Goal: Navigation & Orientation: Find specific page/section

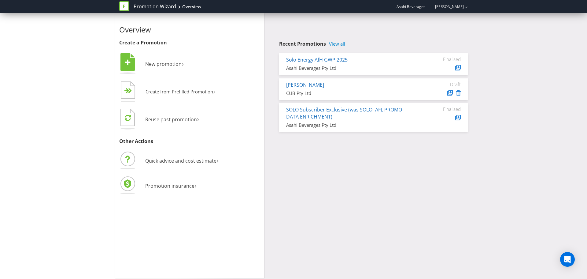
click at [339, 43] on link "View all" at bounding box center [337, 43] width 16 height 5
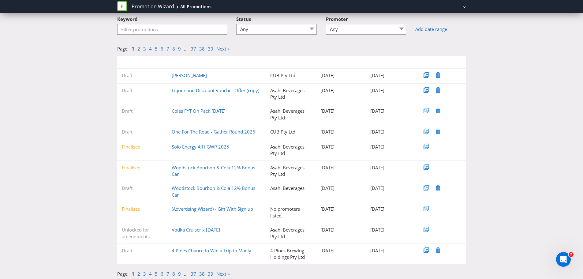
scroll to position [39, 0]
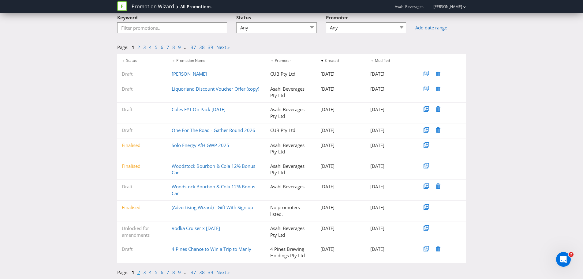
click at [139, 274] on link "2" at bounding box center [138, 272] width 3 height 6
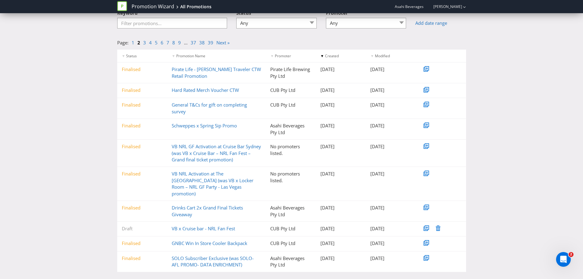
scroll to position [46, 0]
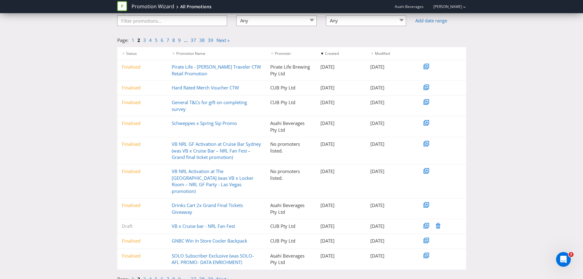
click at [145, 276] on link "3" at bounding box center [144, 279] width 3 height 6
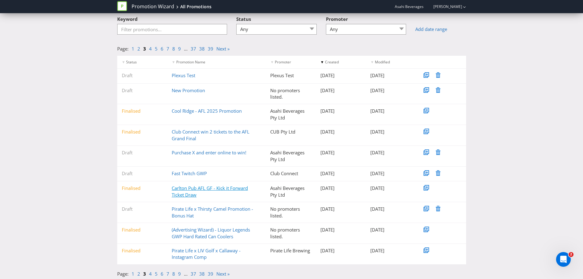
scroll to position [39, 0]
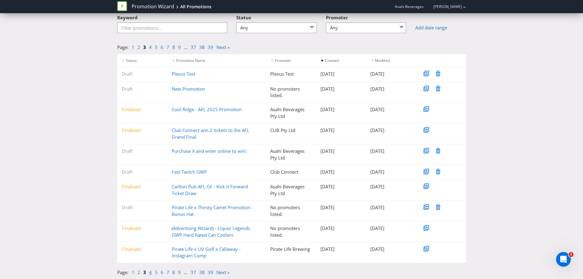
click at [150, 273] on link "4" at bounding box center [150, 272] width 3 height 6
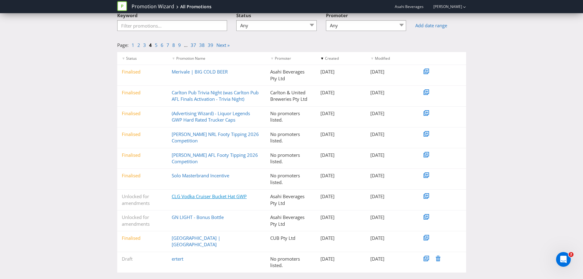
scroll to position [45, 0]
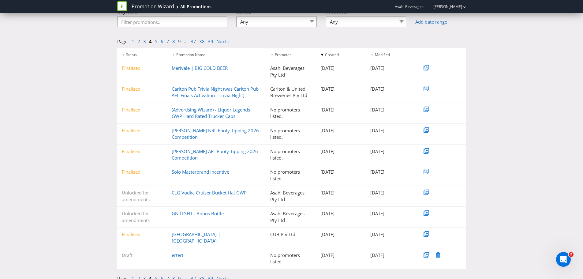
click at [167, 275] on link "7" at bounding box center [167, 278] width 3 height 6
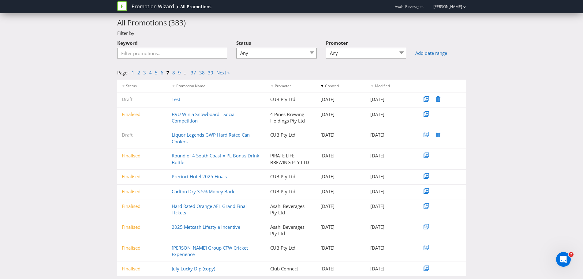
scroll to position [21, 0]
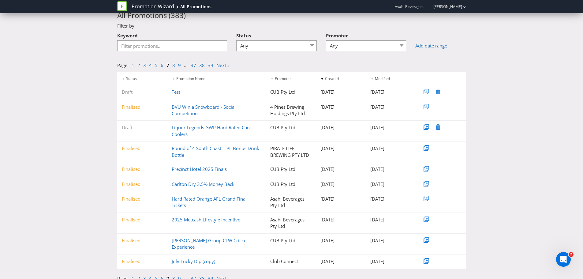
click at [162, 275] on link "6" at bounding box center [162, 278] width 3 height 6
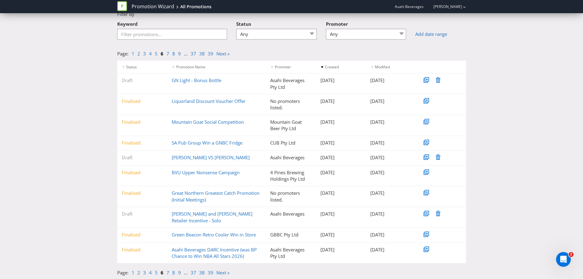
scroll to position [33, 0]
click at [178, 274] on link "9" at bounding box center [179, 272] width 3 height 6
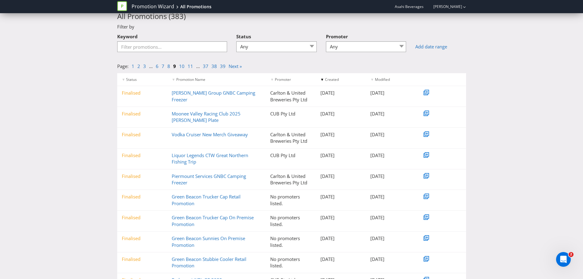
scroll to position [45, 0]
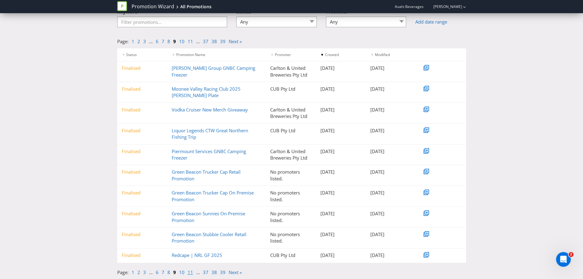
click at [191, 273] on link "11" at bounding box center [191, 272] width 6 height 6
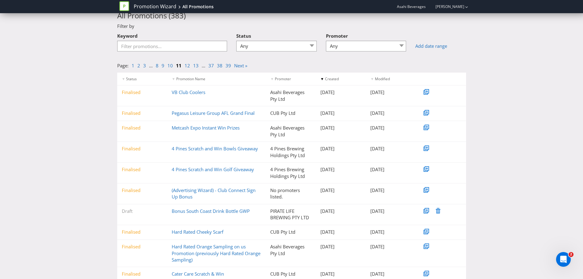
scroll to position [40, 0]
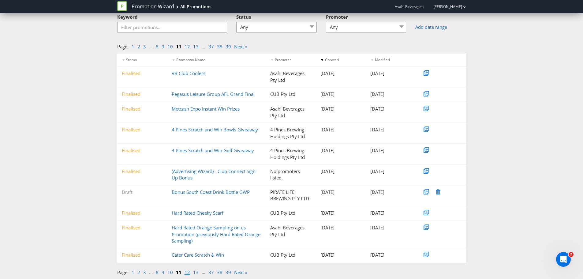
click at [187, 273] on link "12" at bounding box center [187, 272] width 6 height 6
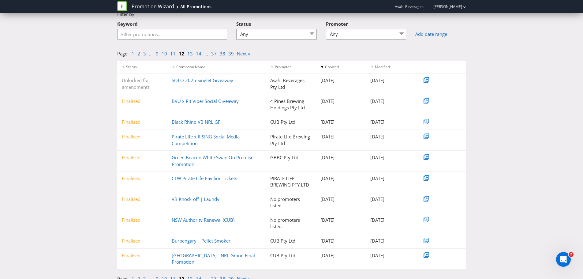
scroll to position [33, 0]
click at [190, 275] on link "13" at bounding box center [190, 278] width 6 height 6
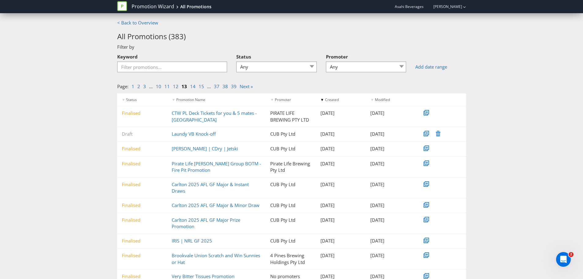
scroll to position [27, 0]
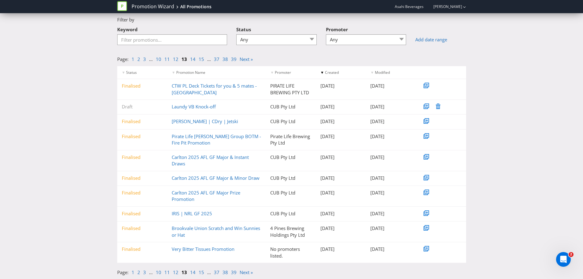
click at [194, 273] on li "14" at bounding box center [194, 272] width 9 height 6
click at [199, 273] on link "15" at bounding box center [202, 272] width 6 height 6
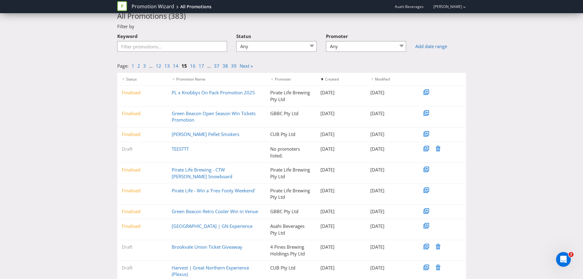
scroll to position [39, 0]
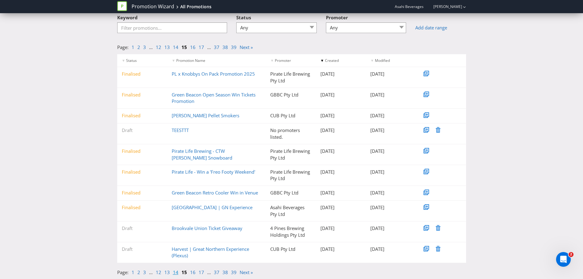
click at [175, 272] on link "14" at bounding box center [176, 272] width 6 height 6
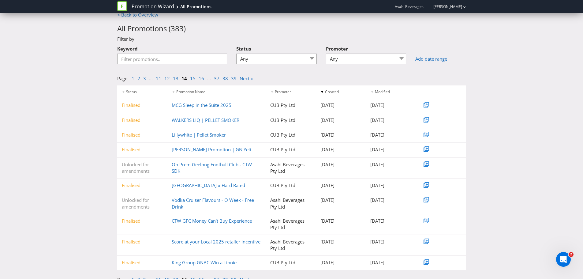
scroll to position [15, 0]
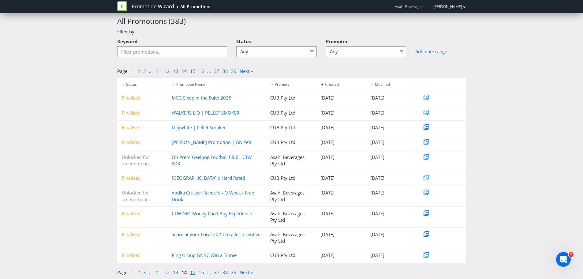
click at [190, 273] on link "15" at bounding box center [193, 272] width 6 height 6
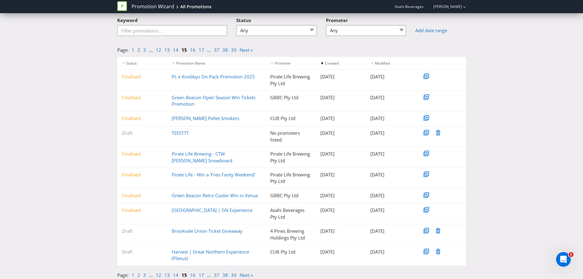
scroll to position [39, 0]
